Goal: Navigation & Orientation: Find specific page/section

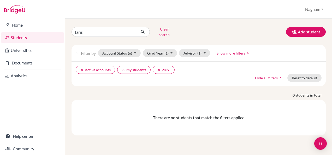
click at [186, 39] on div "faris Clear search Add student filter_list Filter by Account Status (6) Active …" at bounding box center [198, 80] width 254 height 110
drag, startPoint x: 119, startPoint y: 29, endPoint x: 7, endPoint y: 36, distance: 111.9
click at [15, 36] on div "Home Students Universities Documents Analytics Help center Community Students o…" at bounding box center [166, 77] width 332 height 155
type input "aly"
click button "submit" at bounding box center [143, 32] width 14 height 10
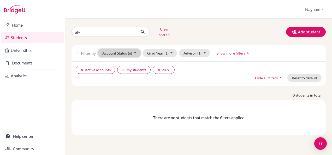
click at [124, 50] on button "Account Status (6)" at bounding box center [119, 53] width 43 height 8
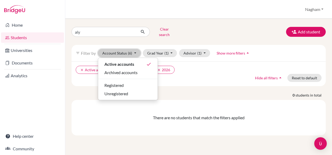
click at [124, 50] on button "Account Status (6)" at bounding box center [119, 53] width 43 height 8
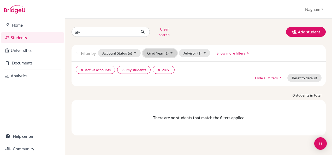
click at [160, 50] on button "Grad Year (1)" at bounding box center [160, 53] width 34 height 8
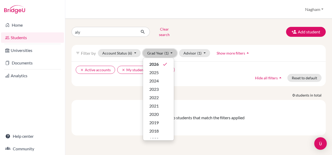
click at [160, 50] on button "Grad Year (1)" at bounding box center [160, 53] width 34 height 8
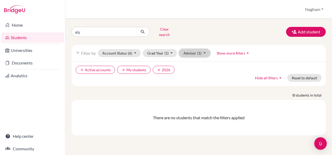
click at [191, 49] on button "Advisor (1)" at bounding box center [194, 53] width 31 height 8
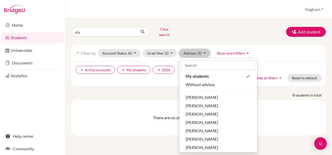
click at [191, 49] on button "Advisor (1)" at bounding box center [194, 53] width 31 height 8
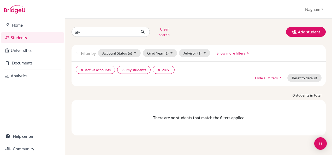
click at [28, 37] on link "Students" at bounding box center [32, 37] width 63 height 10
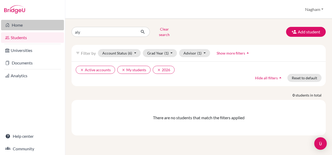
click at [21, 25] on link "Home" at bounding box center [32, 25] width 63 height 10
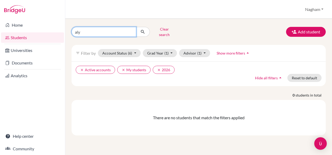
click at [101, 31] on input "aly" at bounding box center [103, 32] width 65 height 10
drag, startPoint x: 100, startPoint y: 29, endPoint x: 0, endPoint y: 23, distance: 100.1
click at [0, 24] on html "Home Students Universities Documents Analytics Help center Community Students o…" at bounding box center [166, 77] width 332 height 155
type input "joy"
click button "submit" at bounding box center [143, 32] width 14 height 10
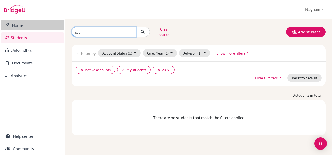
drag, startPoint x: 90, startPoint y: 28, endPoint x: 32, endPoint y: 29, distance: 57.1
click at [34, 29] on div "Home Students Universities Documents Analytics Help center Community Students o…" at bounding box center [166, 77] width 332 height 155
type input "taim"
click button "submit" at bounding box center [143, 32] width 14 height 10
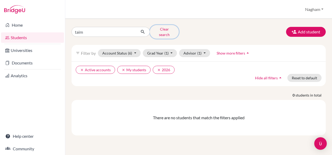
click at [165, 26] on button "Clear search" at bounding box center [164, 32] width 29 height 14
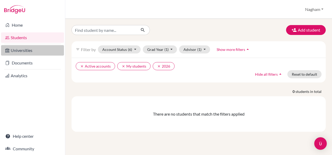
click at [14, 49] on link "Universities" at bounding box center [32, 50] width 63 height 10
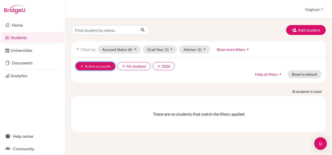
click at [104, 65] on button "clear Active accounts" at bounding box center [95, 66] width 39 height 8
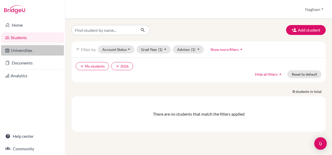
click at [36, 47] on link "Universities" at bounding box center [32, 50] width 63 height 10
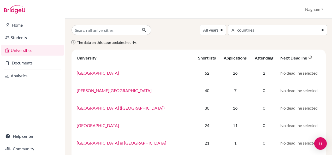
click at [32, 22] on link "Home" at bounding box center [32, 25] width 63 height 10
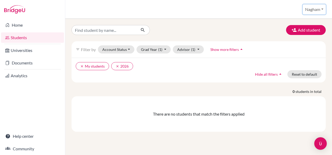
click at [308, 11] on button "Nagham" at bounding box center [314, 9] width 23 height 10
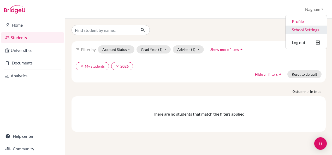
click at [297, 31] on link "School Settings" at bounding box center [305, 30] width 41 height 8
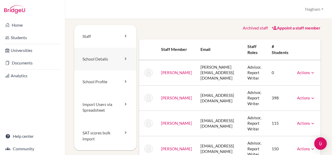
click at [98, 58] on link "School Details" at bounding box center [105, 59] width 62 height 23
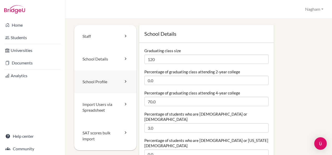
click at [106, 74] on link "School Profile" at bounding box center [105, 81] width 62 height 23
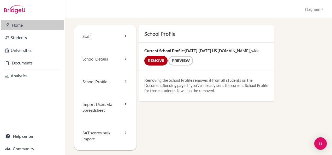
click at [15, 21] on link "Home" at bounding box center [32, 25] width 63 height 10
